Goal: Information Seeking & Learning: Learn about a topic

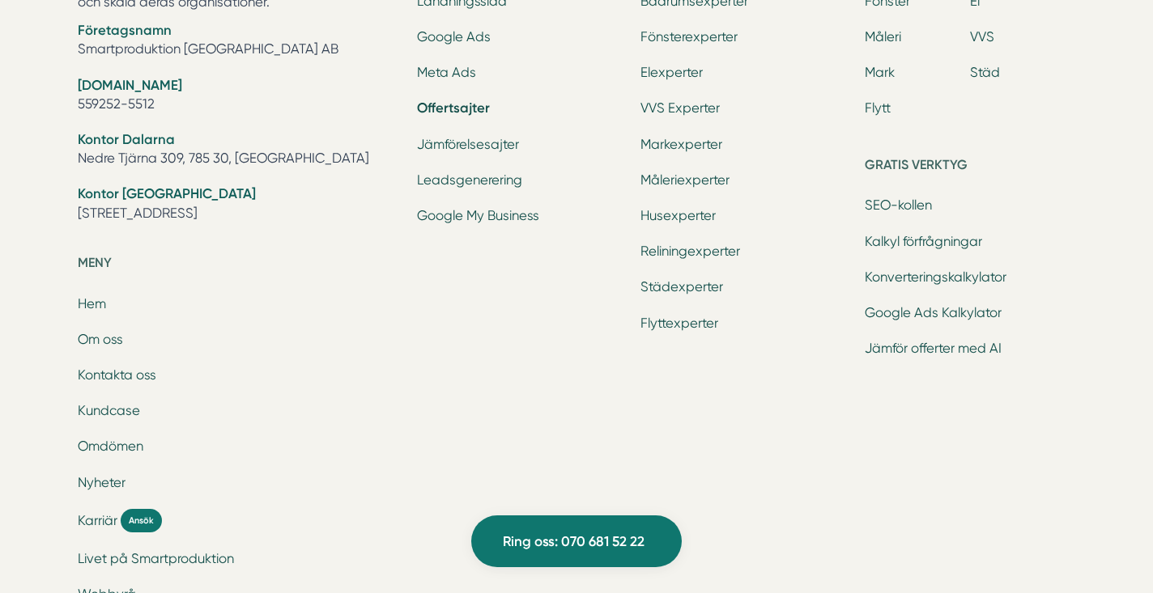
scroll to position [8650, 0]
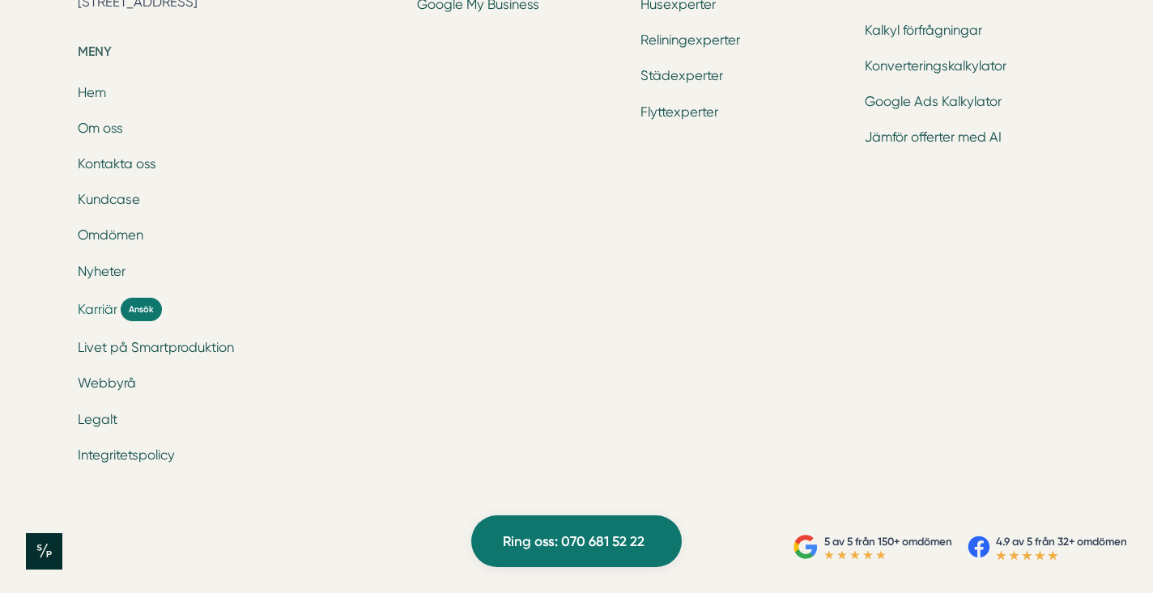
click at [98, 319] on span "Karriär" at bounding box center [98, 309] width 40 height 19
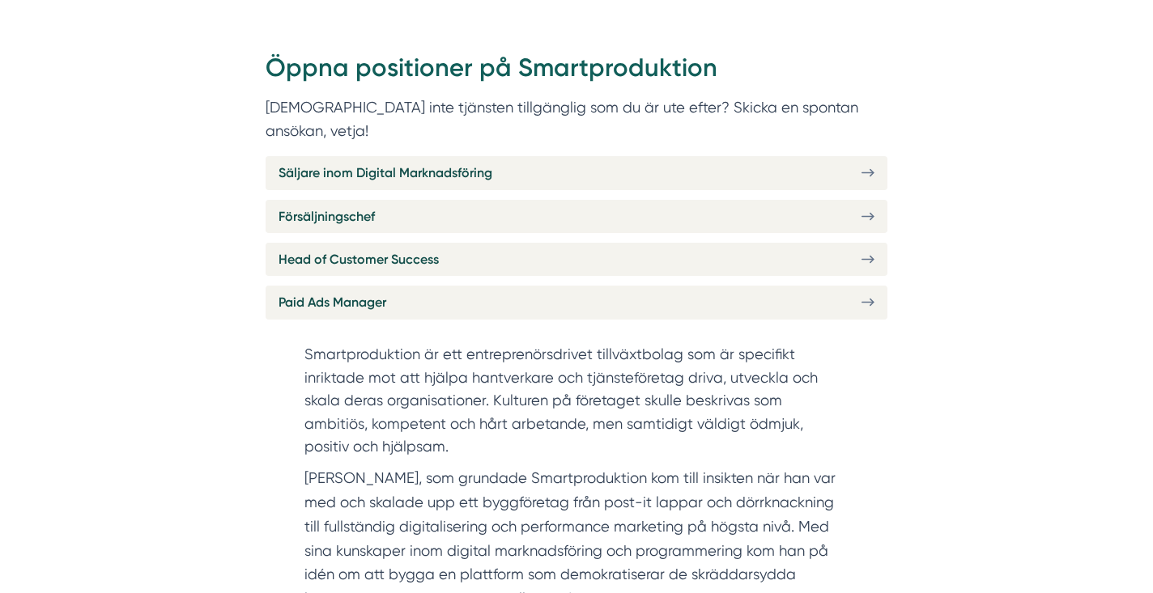
scroll to position [602, 0]
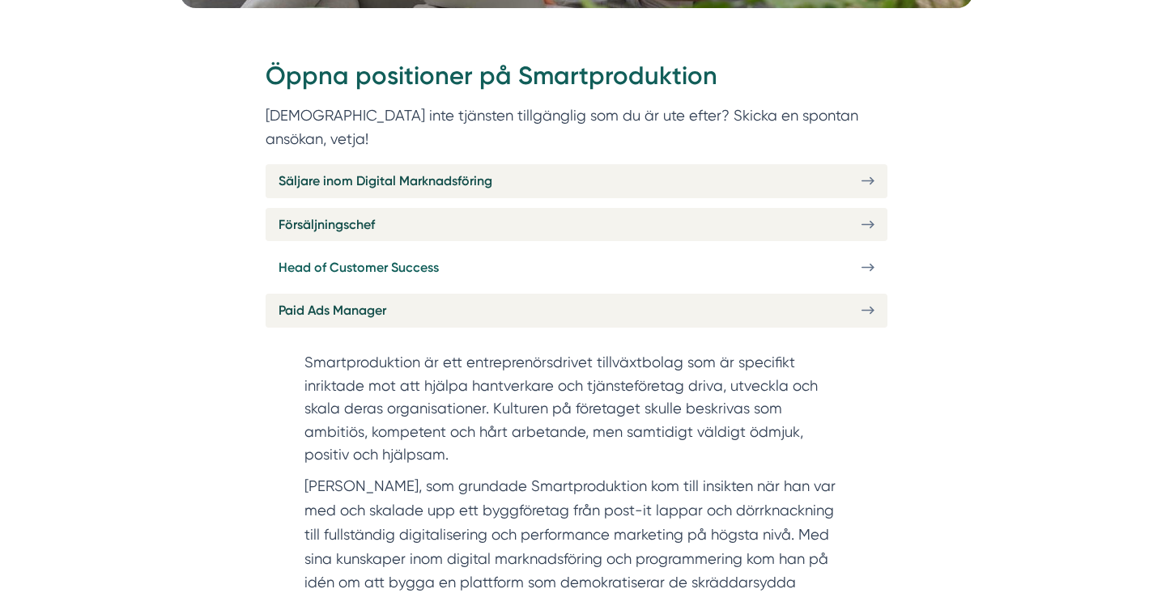
click at [333, 257] on span "Head of Customer Success" at bounding box center [358, 267] width 160 height 20
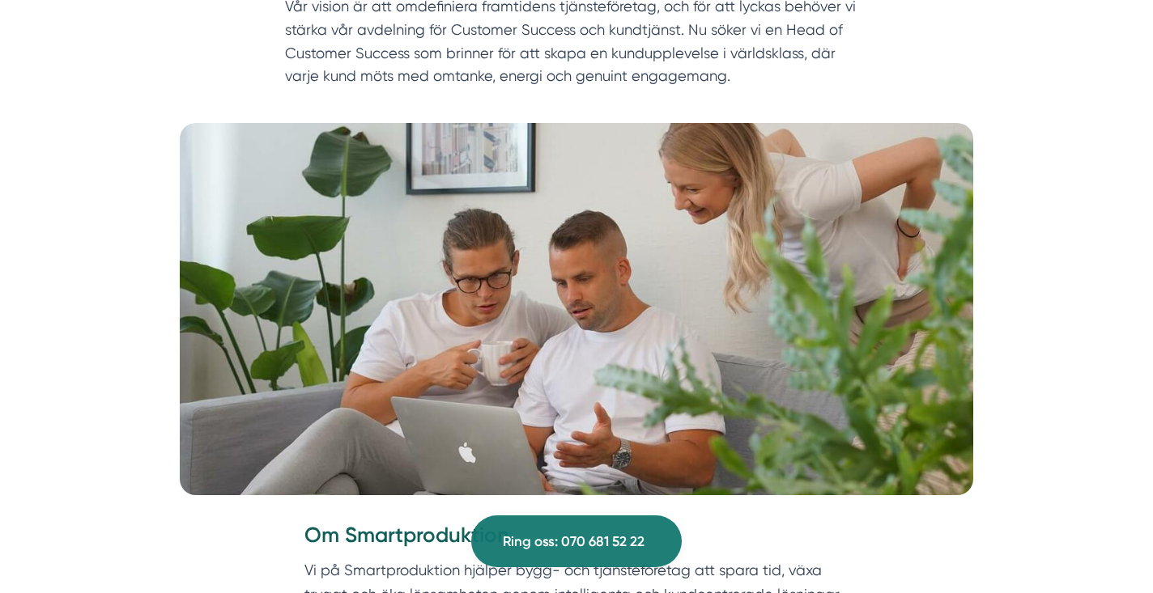
scroll to position [181, 0]
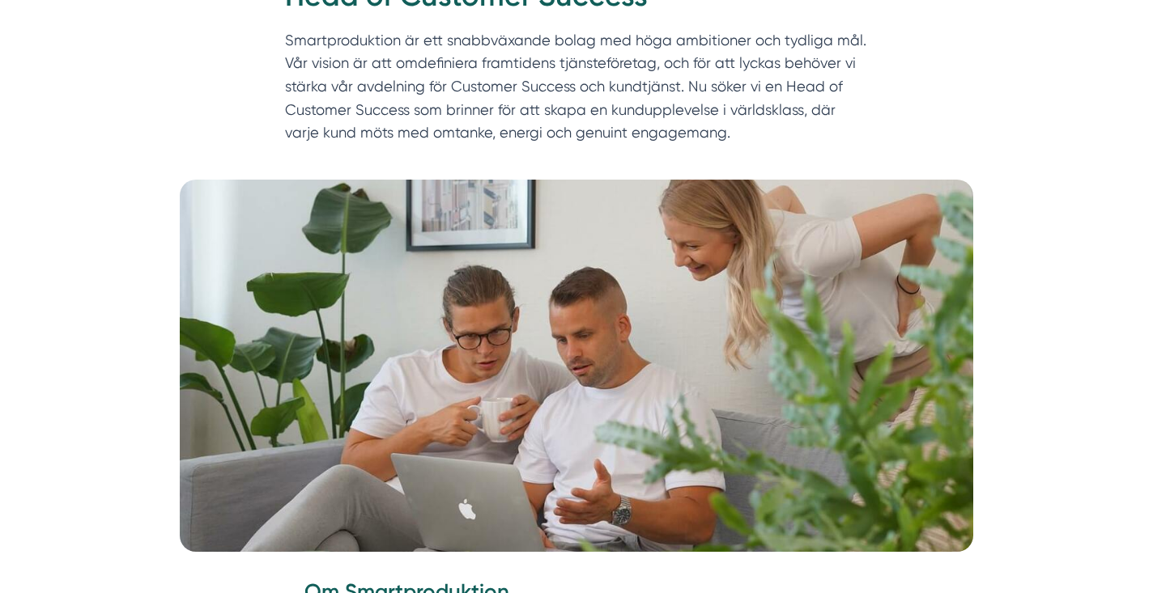
click at [395, 70] on p "Smartproduktion är ett snabbväxande bolag med höga ambitioner och tydliga mål. …" at bounding box center [576, 90] width 583 height 123
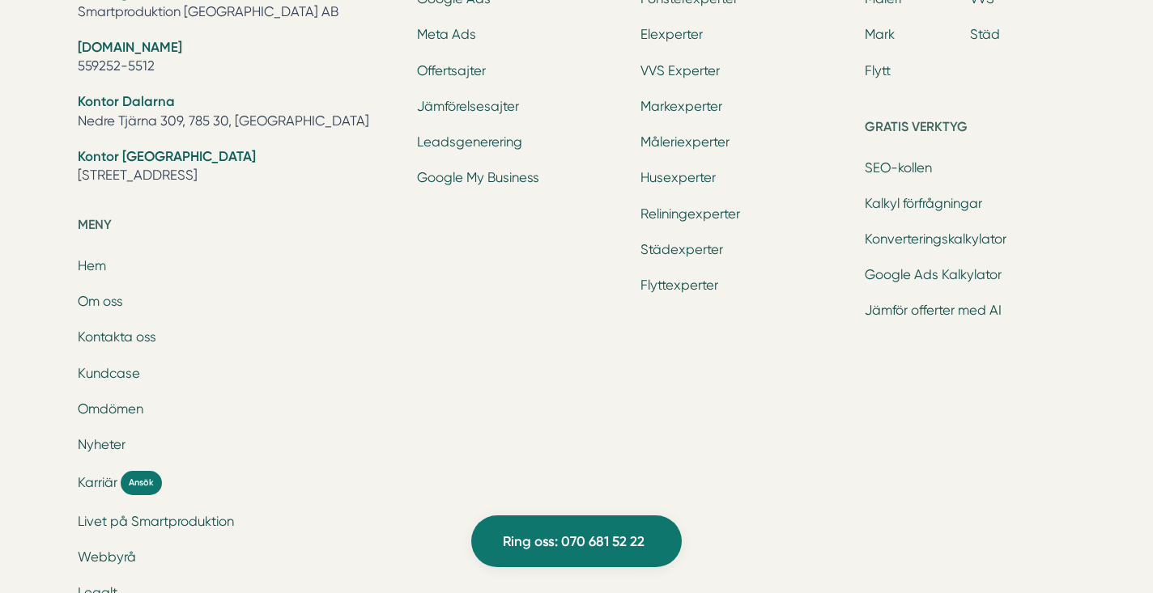
scroll to position [5240, 0]
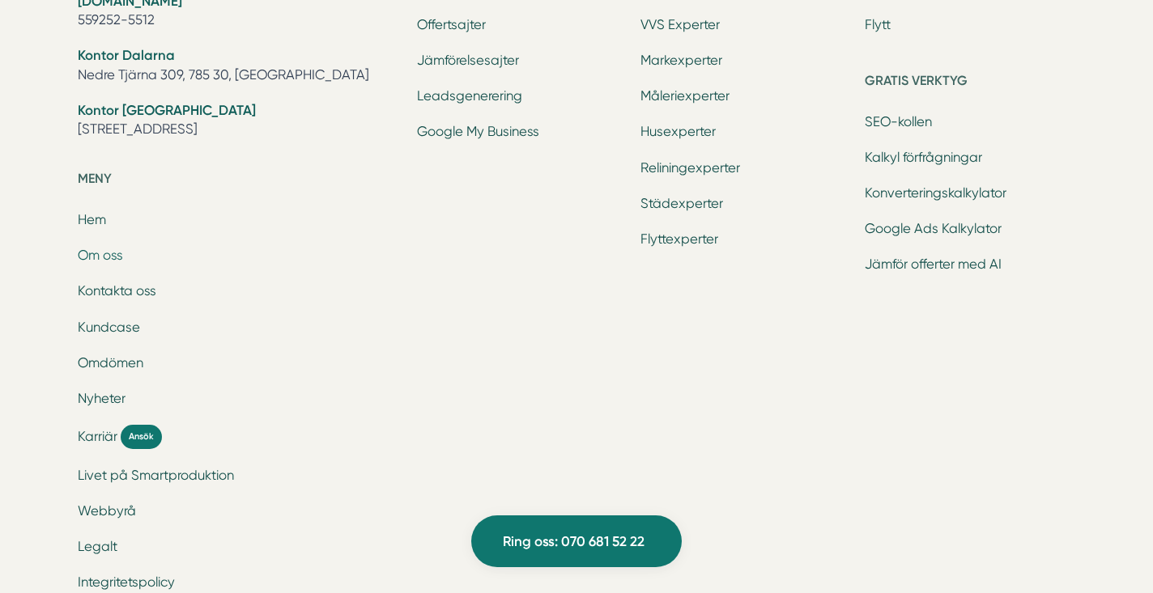
click at [121, 248] on link "Om oss" at bounding box center [100, 255] width 45 height 15
